Goal: Navigation & Orientation: Find specific page/section

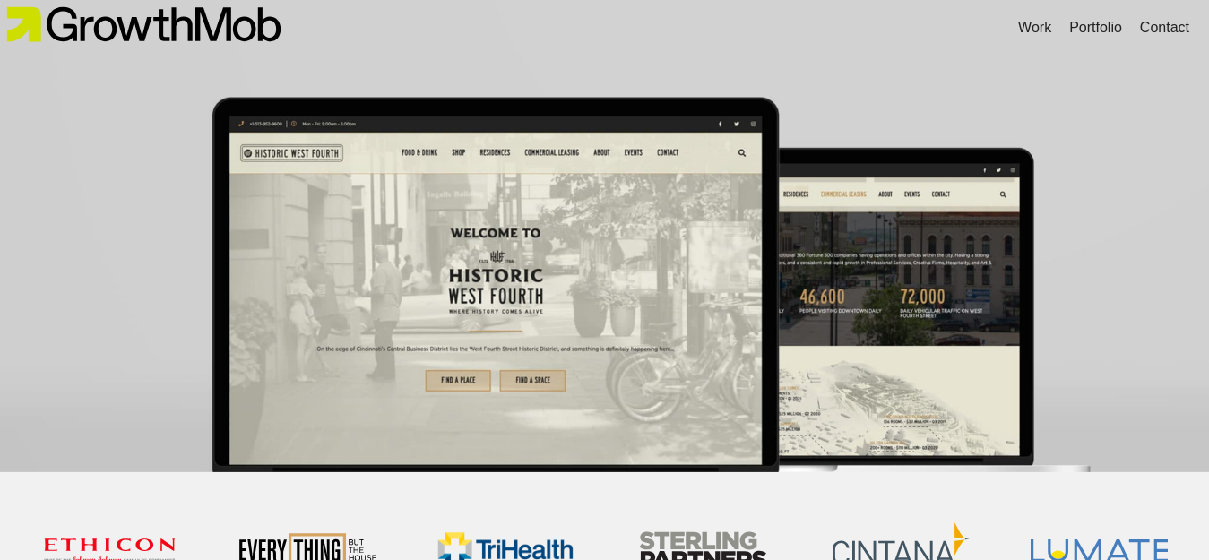
click at [0, 219] on div "16 / 16" at bounding box center [604, 234] width 1209 height 476
click at [1152, 24] on div "Contact" at bounding box center [1164, 28] width 49 height 22
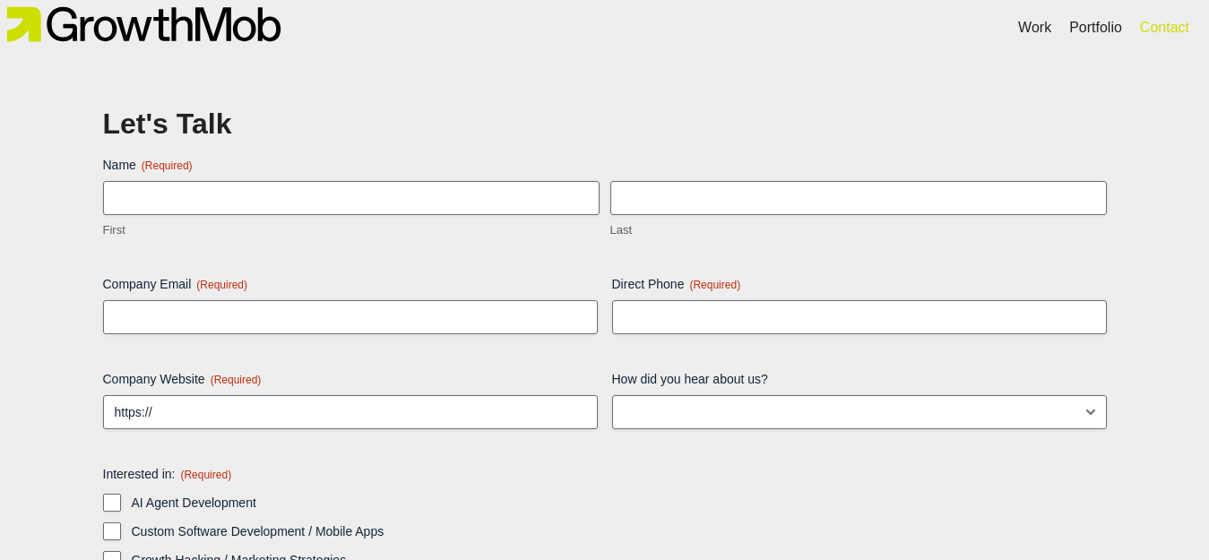
click at [22, 130] on div "Let's Talk Name (Required) First Last Company Email (Required) Direct Phone (Re…" at bounding box center [604, 457] width 1209 height 802
click at [1036, 29] on div "Work" at bounding box center [1034, 28] width 33 height 22
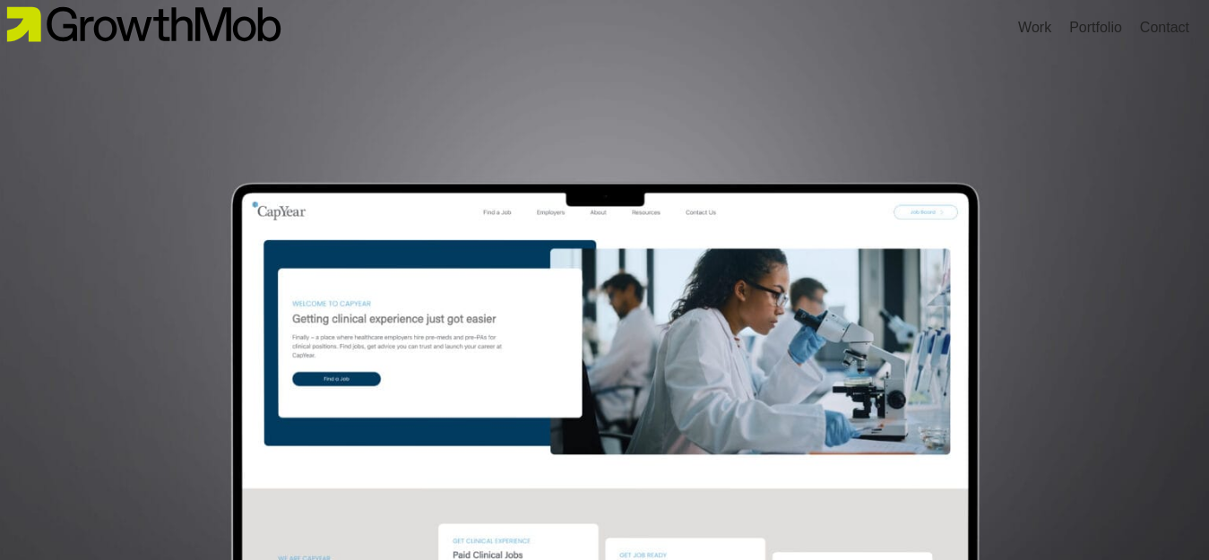
click at [1101, 169] on img at bounding box center [604, 453] width 1209 height 907
